Goal: Task Accomplishment & Management: Manage account settings

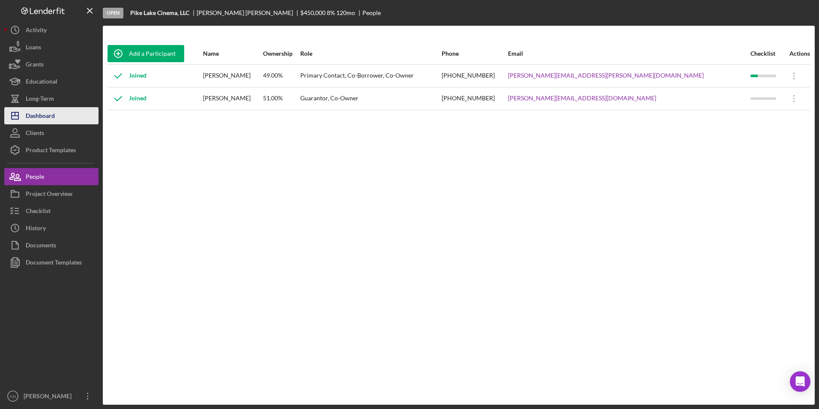
click at [50, 115] on div "Dashboard" at bounding box center [40, 116] width 29 height 19
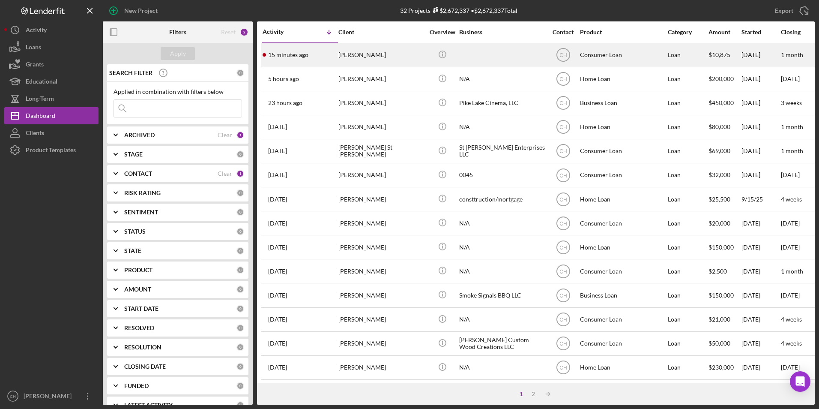
click at [345, 54] on div "[PERSON_NAME]" at bounding box center [381, 55] width 86 height 23
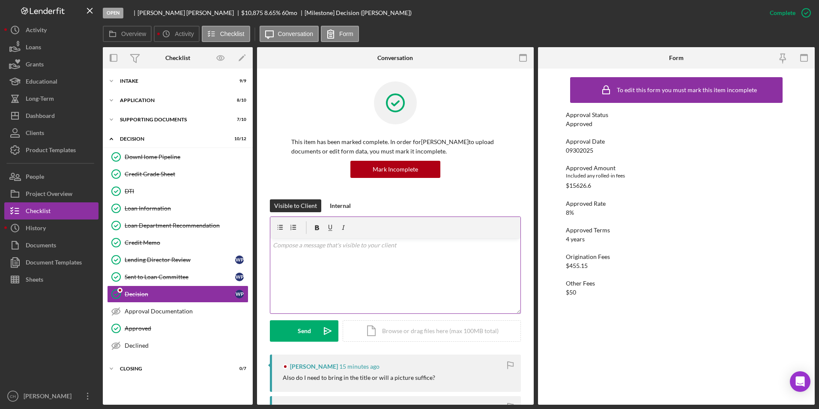
click at [313, 252] on div "v Color teal Color pink Remove color Add row above Add row below Add column bef…" at bounding box center [395, 275] width 250 height 75
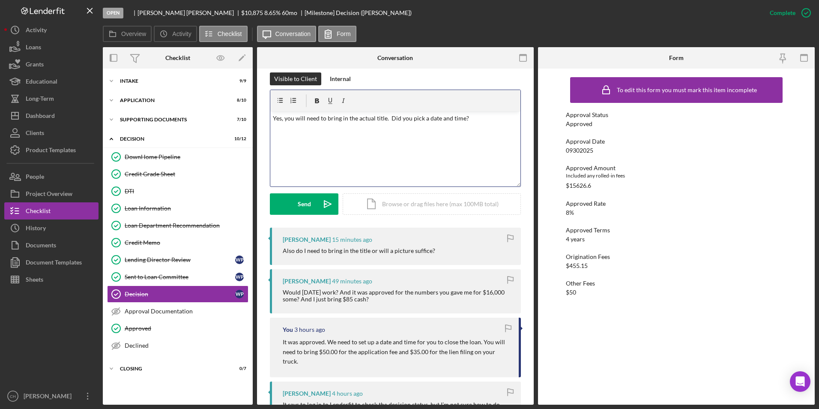
scroll to position [86, 0]
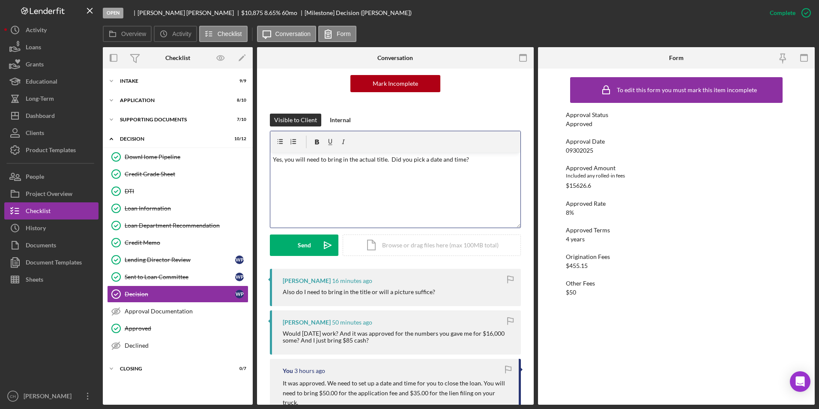
drag, startPoint x: 472, startPoint y: 156, endPoint x: 388, endPoint y: 163, distance: 83.8
click at [388, 163] on p "Yes, you will need to bring in the actual title. Did you pick a date and time?" at bounding box center [395, 159] width 245 height 9
click at [459, 170] on div "v Color teal Color pink Remove color Add row above Add row below Add column bef…" at bounding box center [395, 189] width 250 height 75
drag, startPoint x: 465, startPoint y: 159, endPoint x: 387, endPoint y: 161, distance: 78.0
click at [387, 161] on p "Yes, you will need to bring in the actual title. Did you pick a date and time?" at bounding box center [395, 159] width 245 height 9
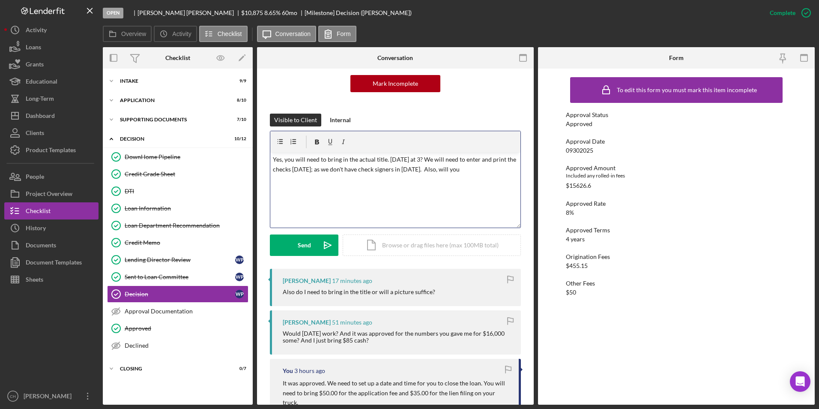
click at [474, 172] on p "Yes, you will need to bring in the actual title. Tomorrow at 3? We will need to…" at bounding box center [395, 164] width 245 height 19
click at [434, 180] on p "Yes, you will need to bring in the actual title. Tomorrow at 3? We will need to…" at bounding box center [395, 169] width 245 height 29
click at [436, 179] on p "Yes, you will need to bring in the actual title. Tomorrow at 3? We will need to…" at bounding box center [395, 169] width 245 height 29
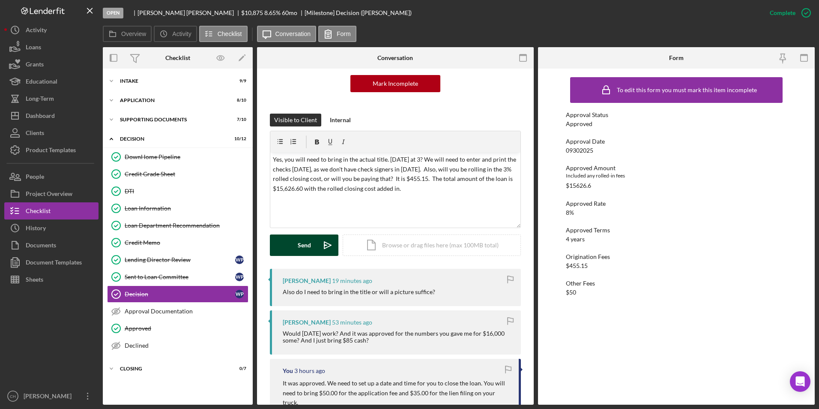
click at [310, 242] on div "Send" at bounding box center [304, 244] width 13 height 21
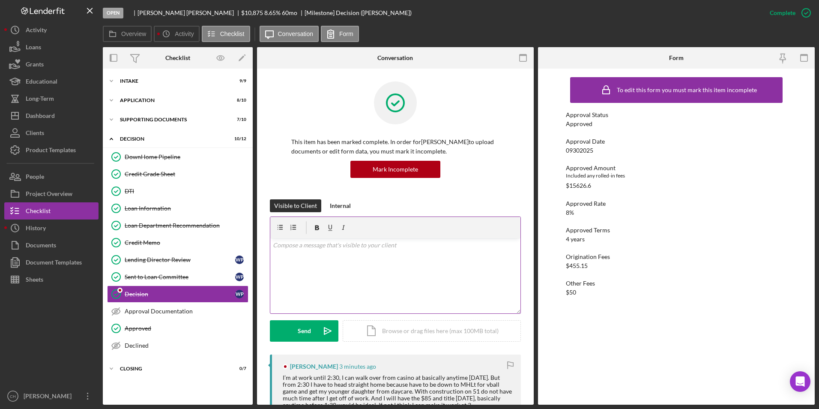
click at [305, 246] on p at bounding box center [395, 244] width 245 height 9
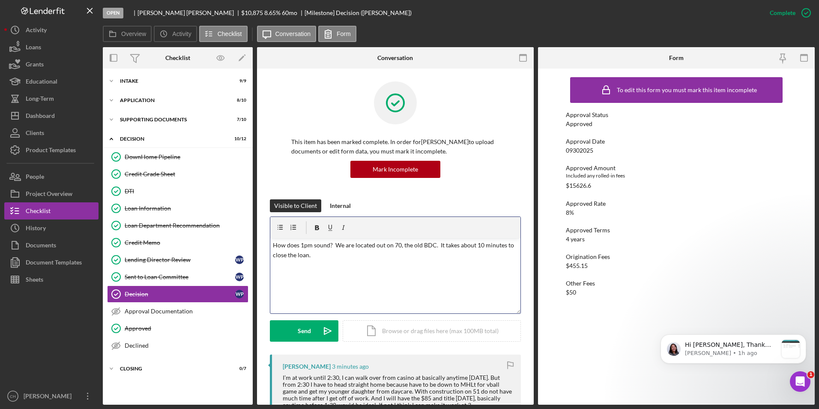
click at [305, 247] on p "How does 1pm sound? We are located out on 70, the old BDC. It takes about 10 mi…" at bounding box center [395, 249] width 245 height 19
click at [299, 331] on div "Send" at bounding box center [304, 330] width 13 height 21
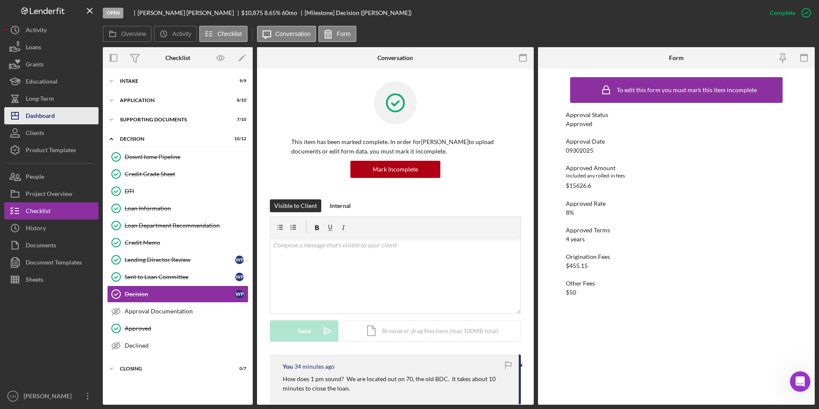
click at [48, 119] on div "Dashboard" at bounding box center [40, 116] width 29 height 19
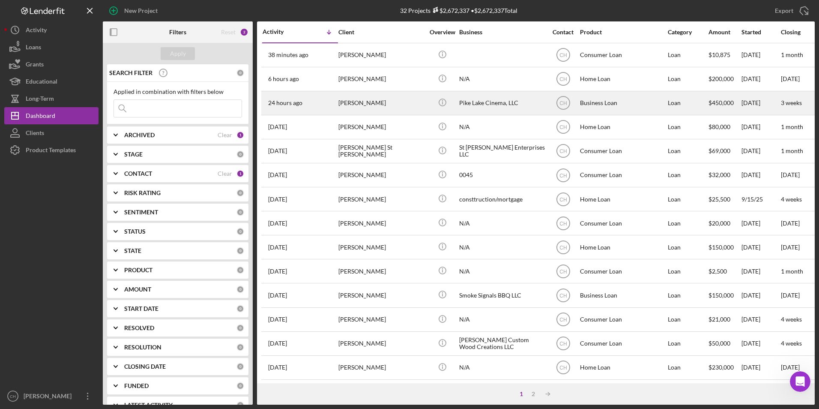
click at [367, 103] on div "[PERSON_NAME]" at bounding box center [381, 103] width 86 height 23
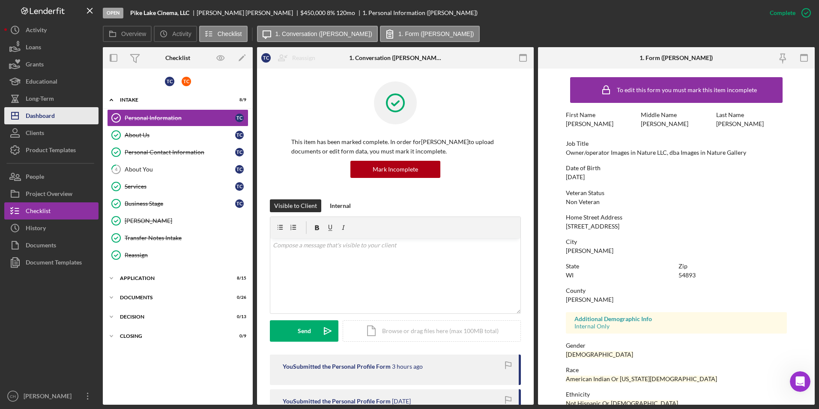
click at [52, 117] on div "Dashboard" at bounding box center [40, 116] width 29 height 19
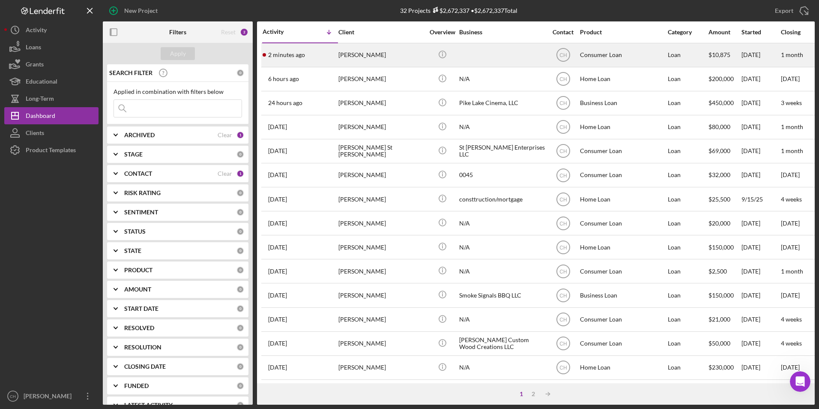
click at [359, 53] on div "[PERSON_NAME]" at bounding box center [381, 55] width 86 height 23
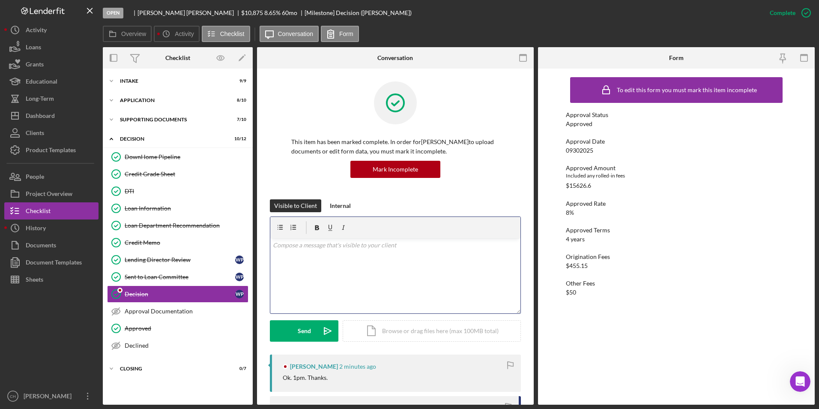
click at [280, 251] on div "v Color teal Color pink Remove color Add row above Add row below Add column bef…" at bounding box center [395, 275] width 250 height 75
click at [297, 337] on button "Send Icon/icon-invite-send" at bounding box center [304, 330] width 69 height 21
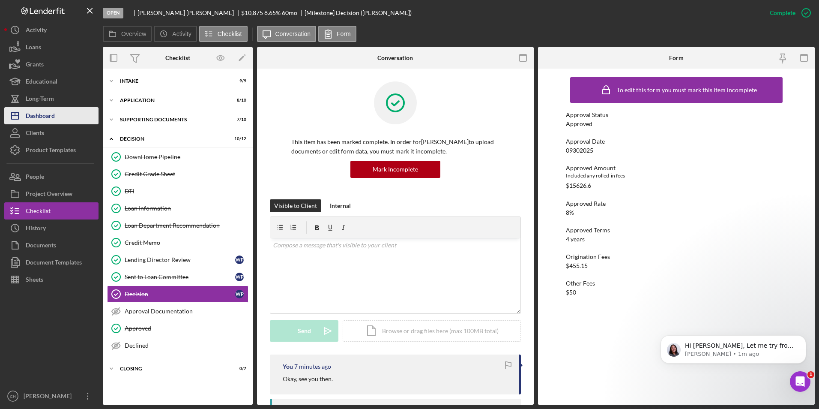
click at [48, 113] on div "Dashboard" at bounding box center [40, 116] width 29 height 19
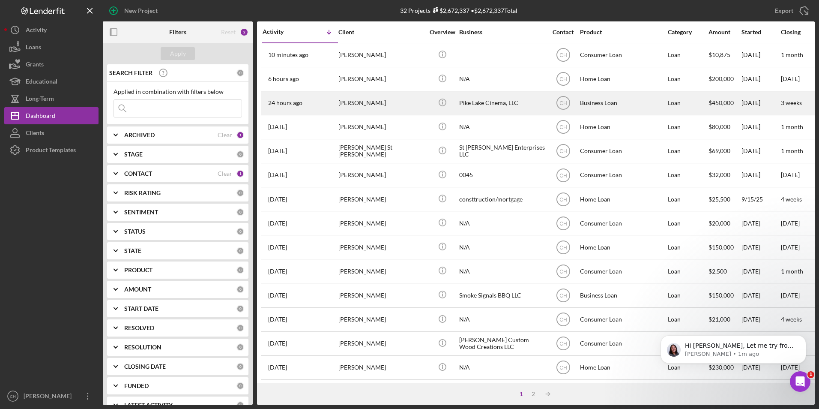
click at [377, 105] on div "[PERSON_NAME]" at bounding box center [381, 103] width 86 height 23
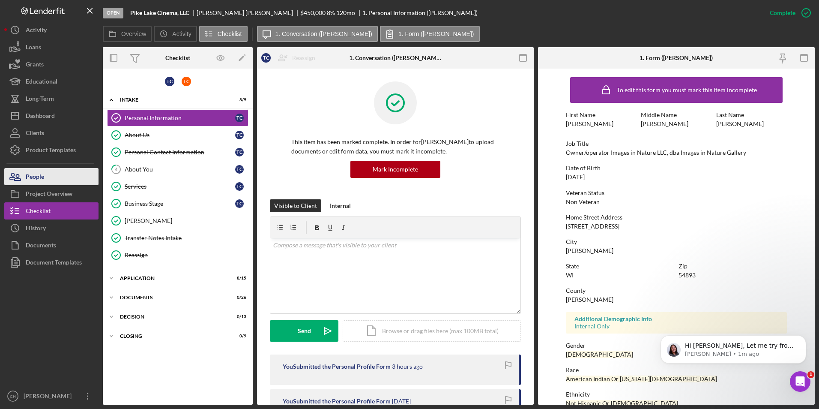
click at [56, 176] on button "People" at bounding box center [51, 176] width 94 height 17
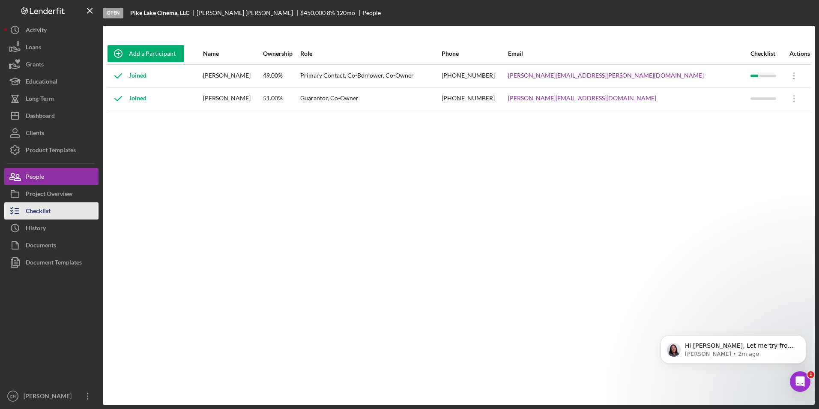
click at [40, 210] on div "Checklist" at bounding box center [38, 211] width 25 height 19
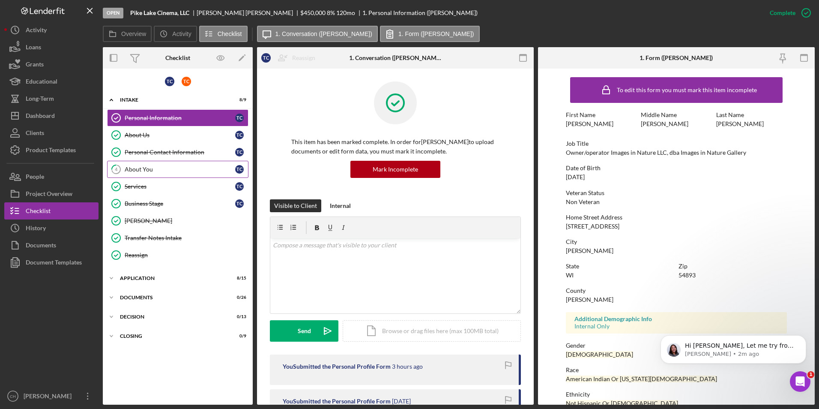
click at [159, 166] on div "About You" at bounding box center [180, 169] width 110 height 7
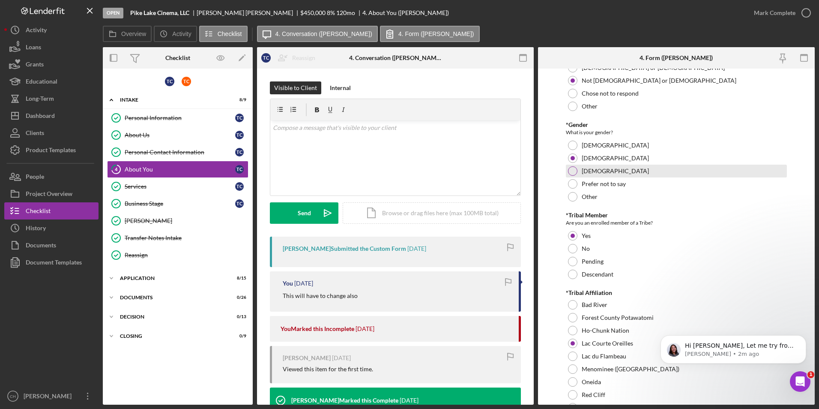
scroll to position [171, 0]
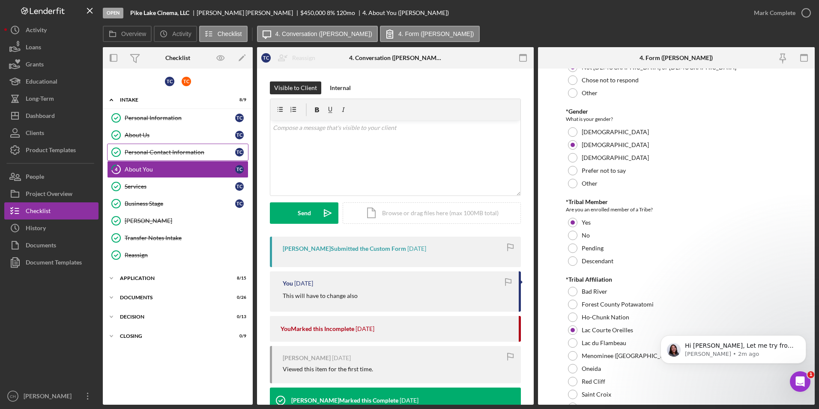
click at [154, 151] on div "Personal Contact Information" at bounding box center [180, 152] width 110 height 7
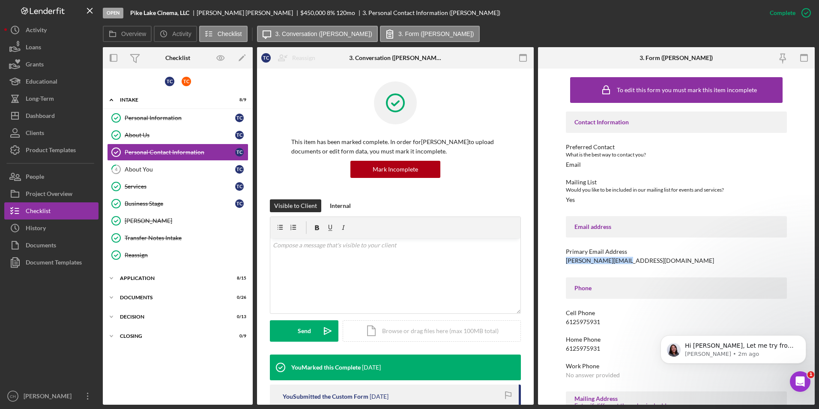
drag, startPoint x: 627, startPoint y: 259, endPoint x: 565, endPoint y: 262, distance: 61.3
click at [566, 262] on div "Primary Email Address [PERSON_NAME][EMAIL_ADDRESS][DOMAIN_NAME]" at bounding box center [676, 256] width 221 height 16
copy div "[PERSON_NAME][EMAIL_ADDRESS][DOMAIN_NAME]"
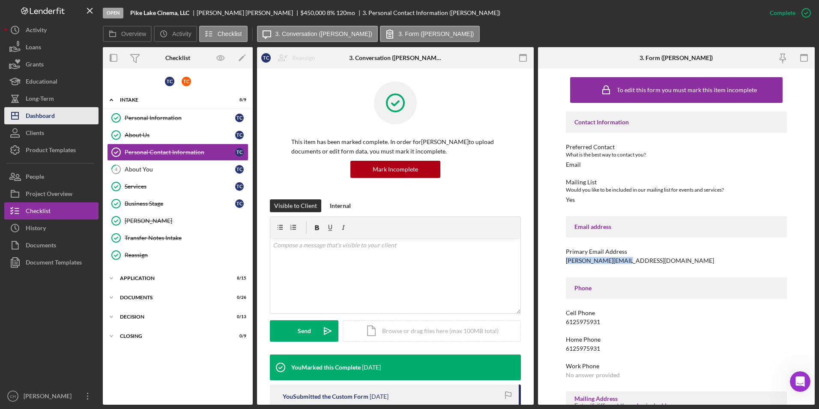
click at [32, 121] on div "Dashboard" at bounding box center [40, 116] width 29 height 19
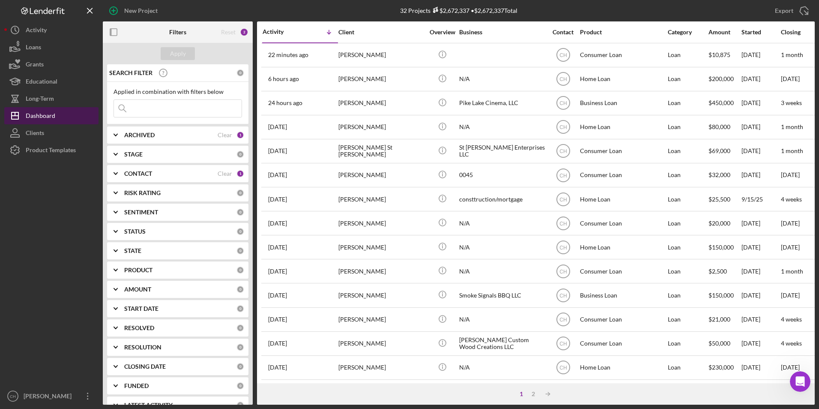
click at [39, 115] on div "Dashboard" at bounding box center [41, 116] width 30 height 19
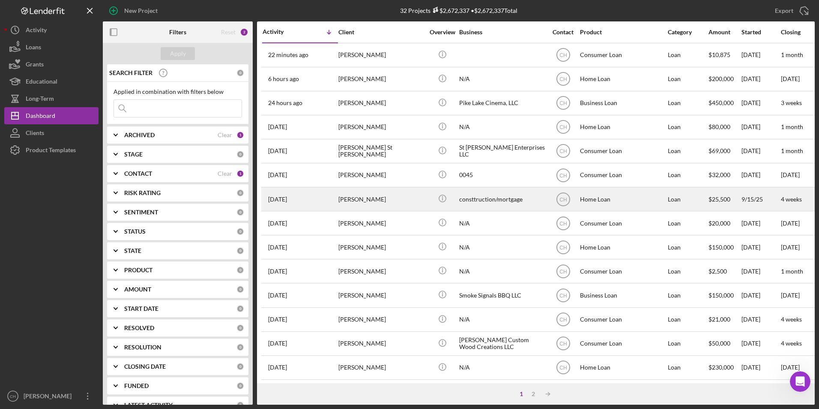
click at [366, 199] on div "[PERSON_NAME]" at bounding box center [381, 199] width 86 height 23
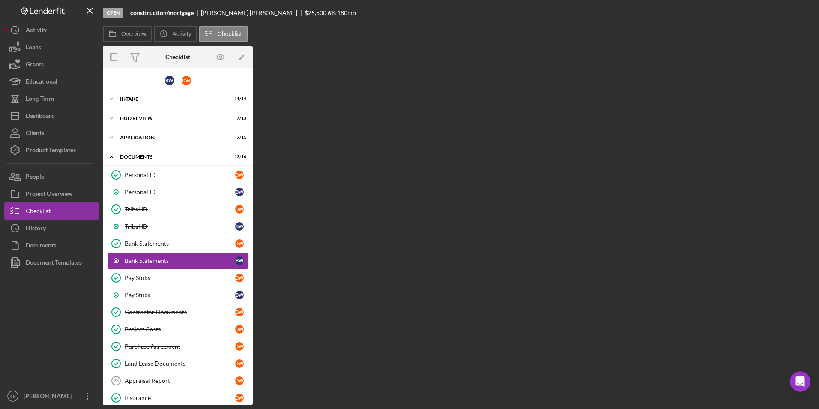
scroll to position [24, 0]
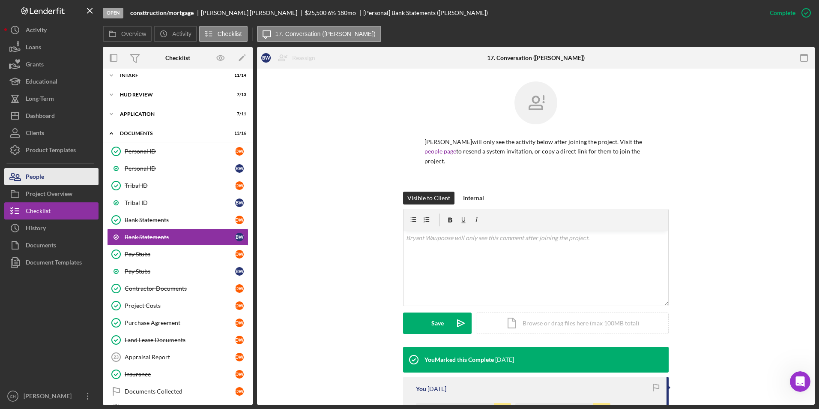
click at [49, 177] on button "People" at bounding box center [51, 176] width 94 height 17
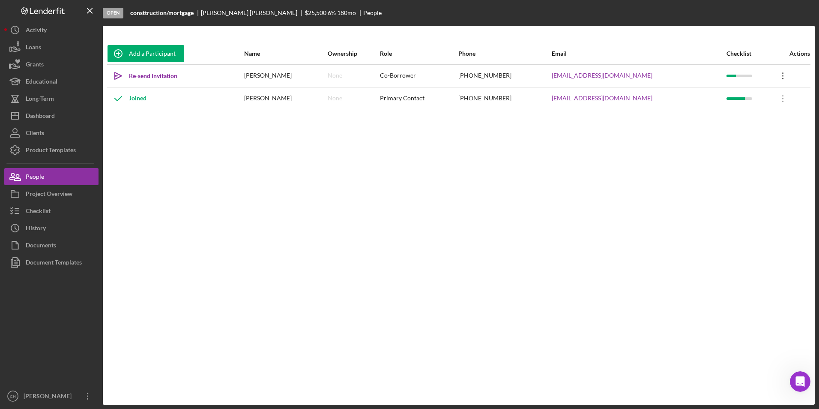
click at [782, 72] on icon at bounding box center [782, 75] width 1 height 7
click at [728, 94] on div "Icon/Edit Edit" at bounding box center [742, 99] width 94 height 18
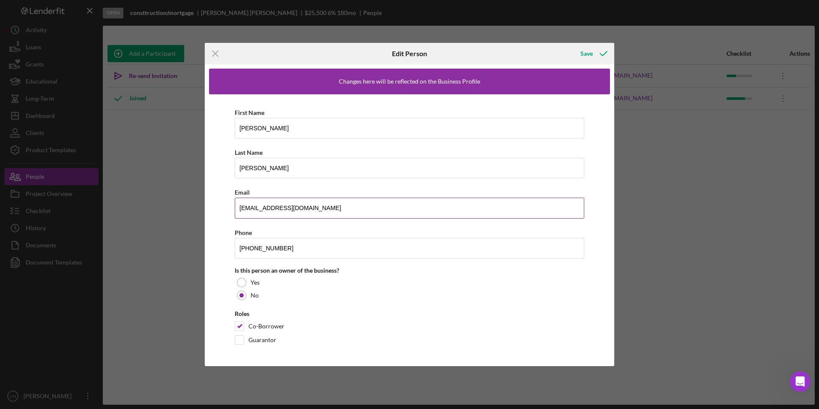
click at [277, 208] on input "[EMAIL_ADDRESS][DOMAIN_NAME]" at bounding box center [409, 207] width 349 height 21
type input "[EMAIL_ADDRESS][DOMAIN_NAME]"
drag, startPoint x: 327, startPoint y: 203, endPoint x: 225, endPoint y: 206, distance: 101.5
click at [225, 206] on div "First Name [PERSON_NAME] Last Name [PERSON_NAME] Email [EMAIL_ADDRESS][DOMAIN_N…" at bounding box center [409, 227] width 401 height 267
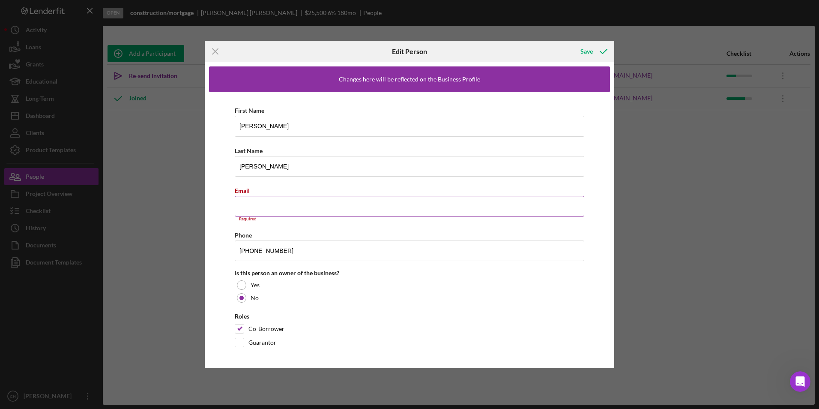
click at [242, 209] on input "Email" at bounding box center [409, 206] width 349 height 21
paste input "[EMAIL_ADDRESS][DOMAIN_NAME]"
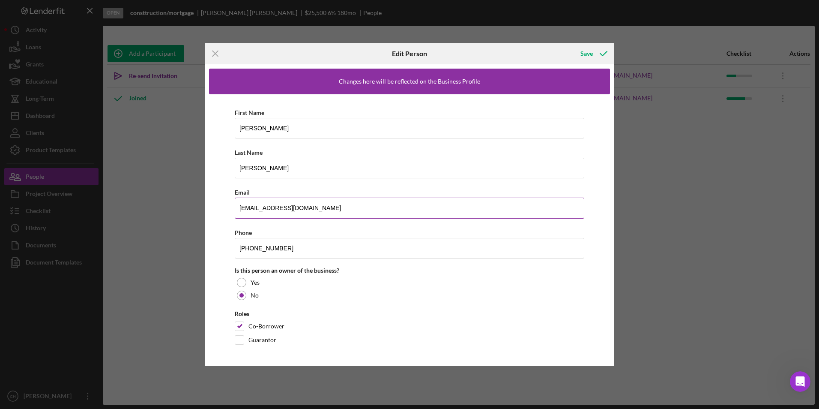
click at [241, 208] on input "[EMAIL_ADDRESS][DOMAIN_NAME]" at bounding box center [409, 207] width 349 height 21
type input "[EMAIL_ADDRESS][DOMAIN_NAME]"
click at [585, 55] on div "Save" at bounding box center [586, 53] width 12 height 17
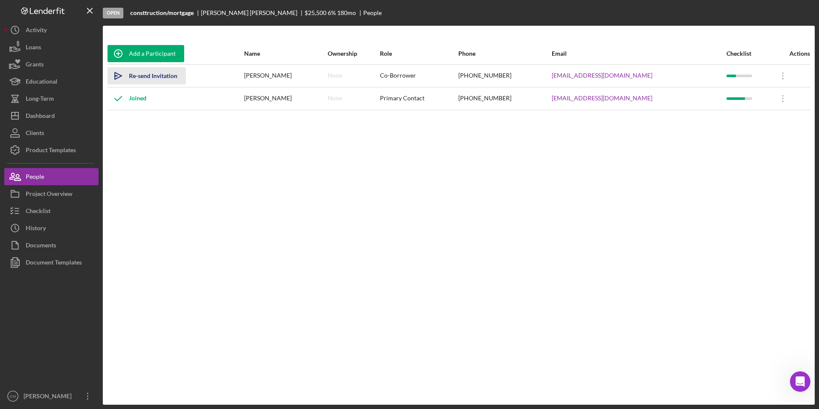
click at [152, 73] on div "Re-send Invitation" at bounding box center [153, 75] width 48 height 17
click at [33, 110] on div "Dashboard" at bounding box center [40, 116] width 29 height 19
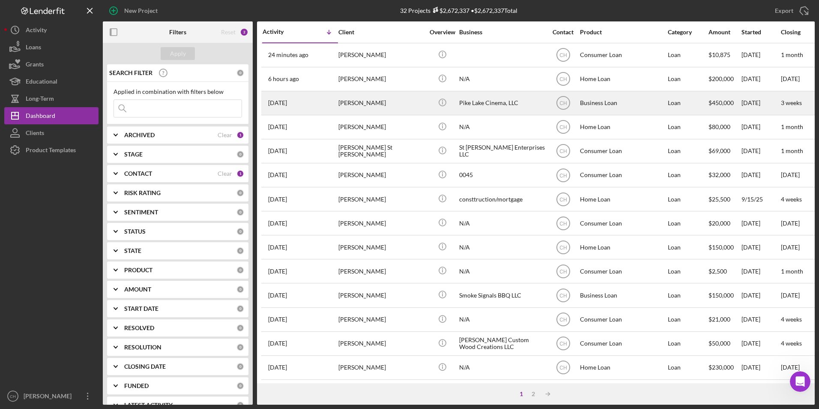
click at [350, 105] on div "[PERSON_NAME]" at bounding box center [381, 103] width 86 height 23
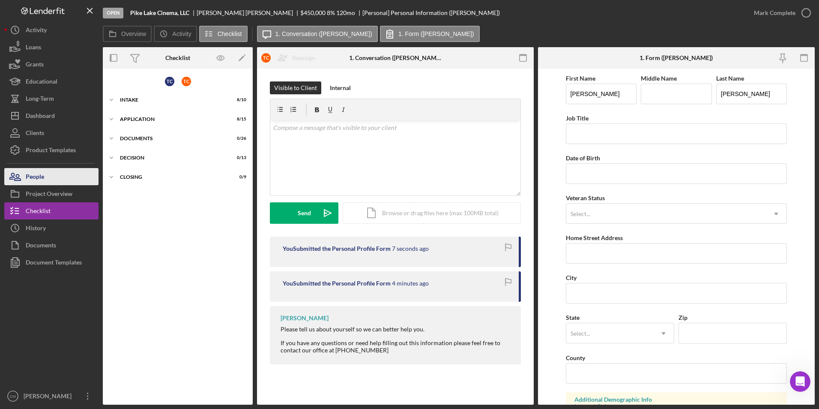
click at [42, 178] on div "People" at bounding box center [35, 177] width 18 height 19
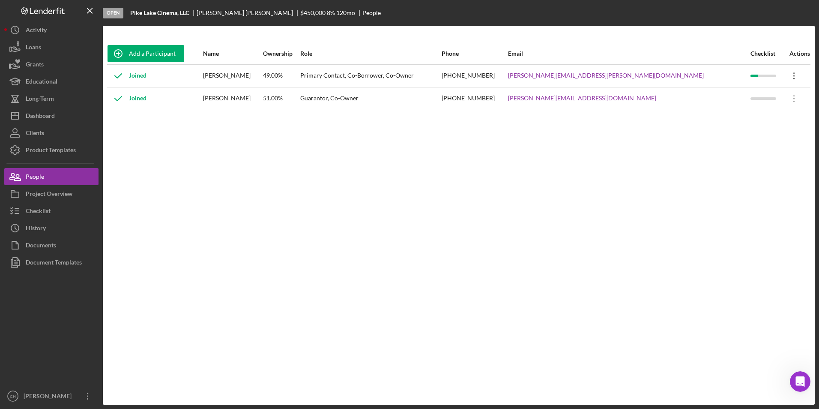
click at [787, 79] on icon "Icon/Overflow" at bounding box center [793, 75] width 21 height 21
click at [720, 98] on div "Icon/Edit Edit" at bounding box center [745, 99] width 94 height 18
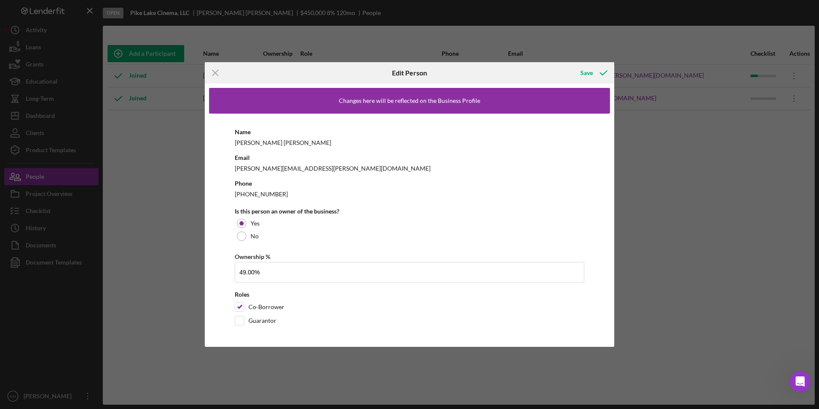
click at [286, 147] on div "[PERSON_NAME]" at bounding box center [409, 142] width 349 height 11
click at [218, 73] on icon "Icon/Menu Close" at bounding box center [215, 72] width 21 height 21
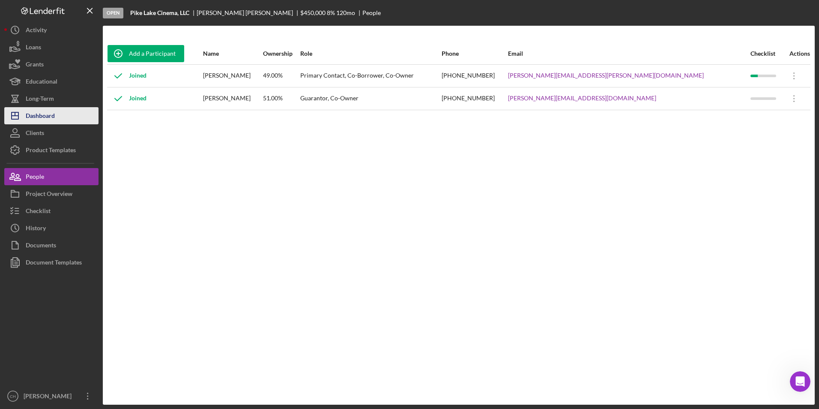
click at [48, 117] on div "Dashboard" at bounding box center [40, 116] width 29 height 19
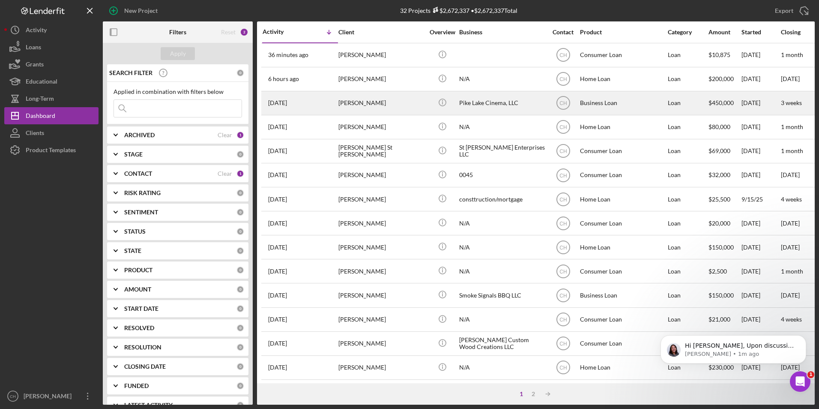
click at [358, 105] on div "[PERSON_NAME]" at bounding box center [381, 103] width 86 height 23
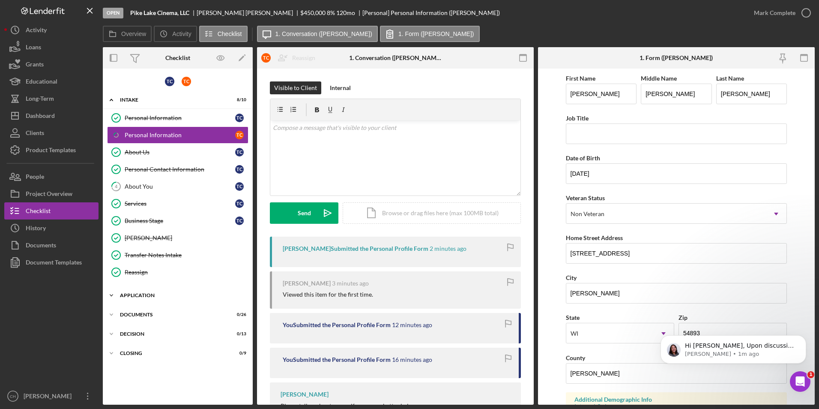
click at [143, 292] on div "Application" at bounding box center [181, 294] width 122 height 5
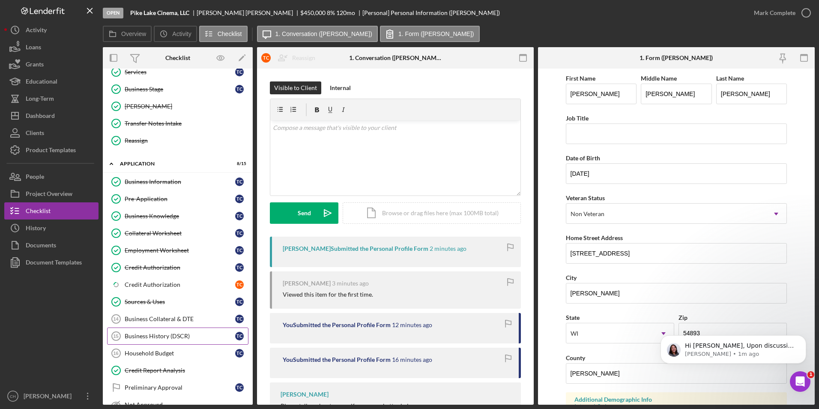
scroll to position [171, 0]
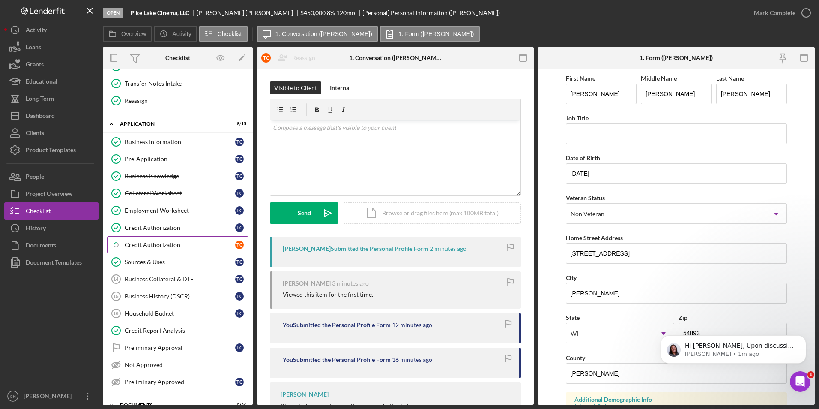
click at [161, 241] on div "Credit Authorization" at bounding box center [180, 244] width 110 height 7
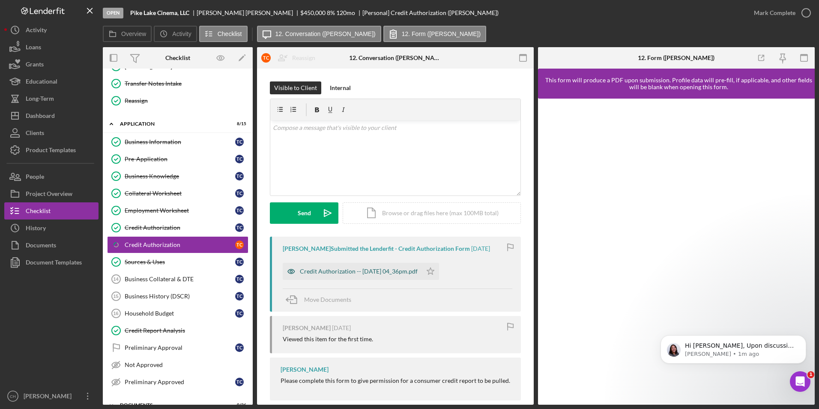
click at [325, 270] on div "Credit Authorization -- [DATE] 04_36pm.pdf" at bounding box center [359, 271] width 118 height 7
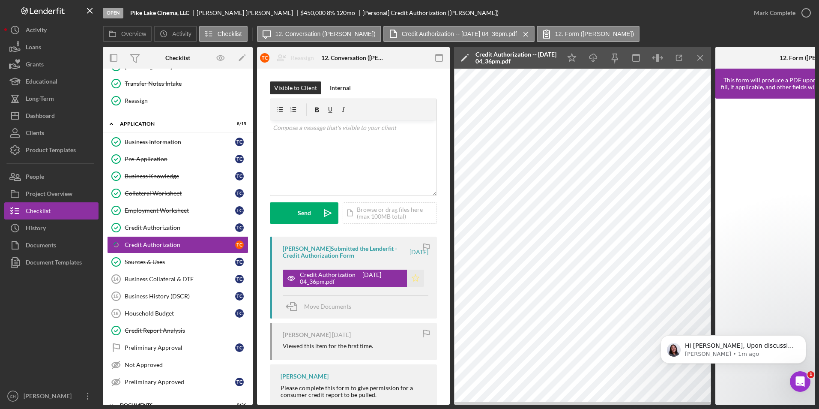
click at [414, 277] on polygon "button" at bounding box center [415, 277] width 7 height 7
click at [750, 15] on button "Mark Complete" at bounding box center [779, 12] width 69 height 17
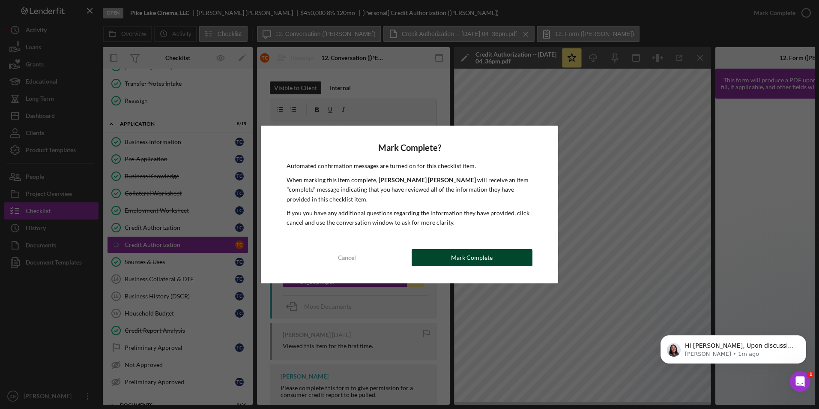
click at [440, 259] on button "Mark Complete" at bounding box center [472, 257] width 121 height 17
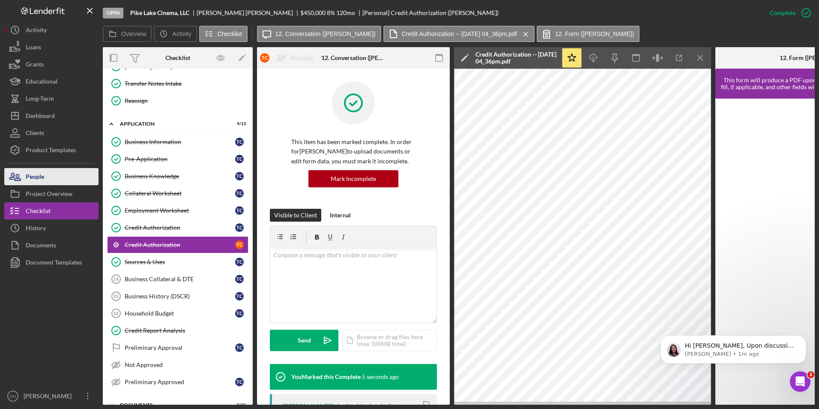
click at [39, 180] on div "People" at bounding box center [35, 177] width 18 height 19
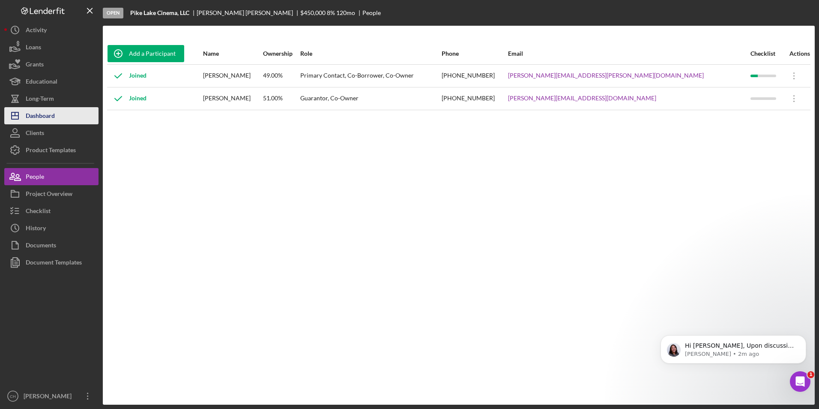
click at [44, 115] on div "Dashboard" at bounding box center [40, 116] width 29 height 19
